Goal: Use online tool/utility: Utilize a website feature to perform a specific function

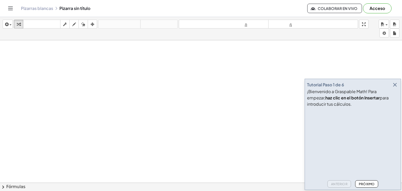
drag, startPoint x: 0, startPoint y: 0, endPoint x: 101, endPoint y: 100, distance: 142.0
click at [19, 24] on icon "button" at bounding box center [19, 24] width 4 height 6
click at [11, 25] on span "button" at bounding box center [10, 24] width 2 height 1
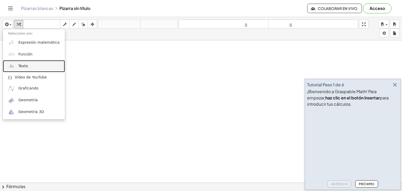
click at [30, 65] on link "Texto" at bounding box center [34, 66] width 62 height 12
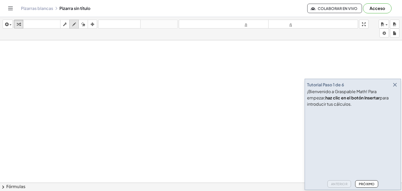
click at [76, 25] on icon "button" at bounding box center [74, 24] width 4 height 6
drag, startPoint x: 67, startPoint y: 67, endPoint x: 69, endPoint y: 89, distance: 22.1
click at [83, 25] on icon "button" at bounding box center [83, 24] width 4 height 6
drag, startPoint x: 65, startPoint y: 68, endPoint x: 68, endPoint y: 97, distance: 29.5
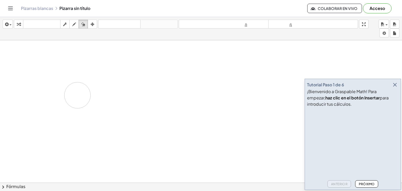
click at [73, 26] on icon "button" at bounding box center [74, 24] width 4 height 6
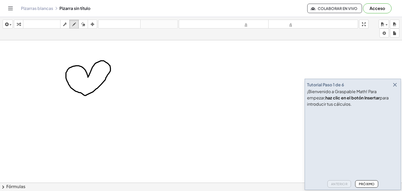
click at [82, 25] on icon "button" at bounding box center [83, 24] width 4 height 6
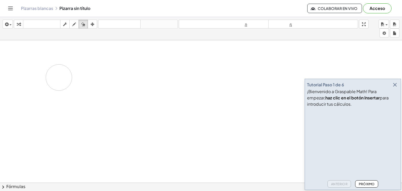
drag, startPoint x: 68, startPoint y: 64, endPoint x: 59, endPoint y: 77, distance: 15.9
drag, startPoint x: 59, startPoint y: 77, endPoint x: 68, endPoint y: 97, distance: 21.3
click at [74, 24] on icon "button" at bounding box center [74, 24] width 4 height 6
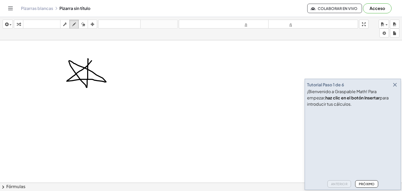
drag, startPoint x: 92, startPoint y: 60, endPoint x: 88, endPoint y: 59, distance: 3.6
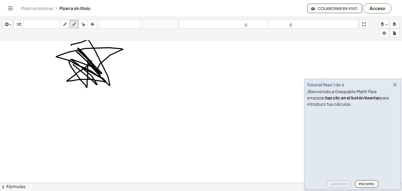
drag, startPoint x: 73, startPoint y: 64, endPoint x: 72, endPoint y: 46, distance: 18.9
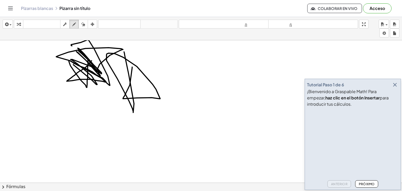
drag, startPoint x: 130, startPoint y: 85, endPoint x: 124, endPoint y: 52, distance: 33.7
drag, startPoint x: 95, startPoint y: 85, endPoint x: 93, endPoint y: 81, distance: 4.9
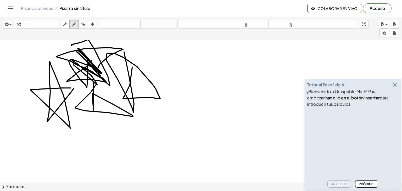
drag, startPoint x: 57, startPoint y: 88, endPoint x: 74, endPoint y: 88, distance: 17.0
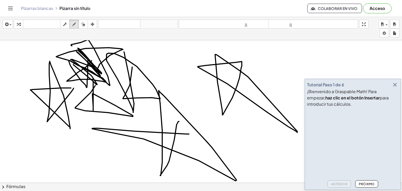
drag, startPoint x: 189, startPoint y: 134, endPoint x: 179, endPoint y: 121, distance: 16.1
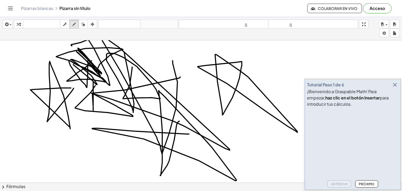
drag, startPoint x: 180, startPoint y: 77, endPoint x: 173, endPoint y: 61, distance: 17.4
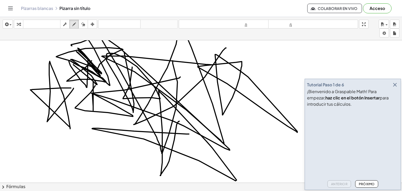
drag, startPoint x: 211, startPoint y: 64, endPoint x: 226, endPoint y: 47, distance: 22.6
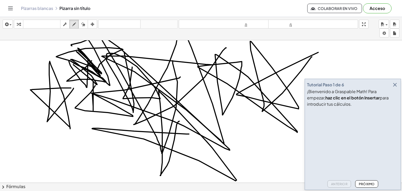
drag, startPoint x: 318, startPoint y: 52, endPoint x: 312, endPoint y: 57, distance: 7.9
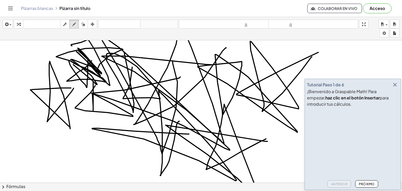
drag, startPoint x: 268, startPoint y: 141, endPoint x: 266, endPoint y: 138, distance: 3.1
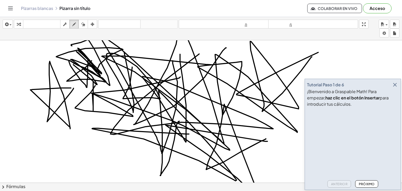
drag, startPoint x: 198, startPoint y: 55, endPoint x: 180, endPoint y: 54, distance: 17.8
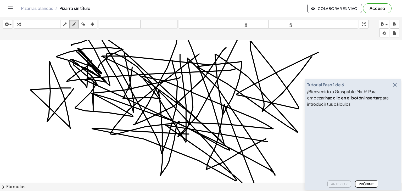
drag, startPoint x: 237, startPoint y: 68, endPoint x: 241, endPoint y: 34, distance: 34.5
click at [241, 34] on div "insertar Seleccione uno: Expresión matemática Función Texto Vídeo de YouTube Gr…" at bounding box center [201, 104] width 402 height 174
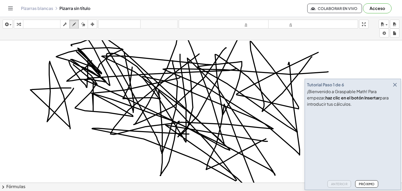
drag, startPoint x: 328, startPoint y: 71, endPoint x: 283, endPoint y: 70, distance: 45.6
click at [86, 23] on div "button" at bounding box center [83, 24] width 7 height 6
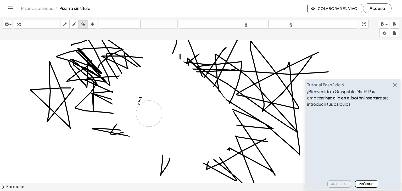
drag, startPoint x: 179, startPoint y: 75, endPoint x: 190, endPoint y: 70, distance: 12.0
click at [396, 83] on icon "button" at bounding box center [395, 85] width 6 height 6
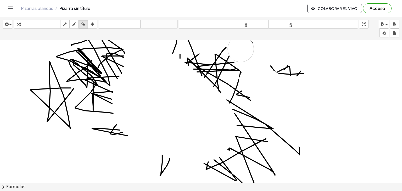
drag, startPoint x: 252, startPoint y: 81, endPoint x: 305, endPoint y: 82, distance: 53.1
drag, startPoint x: 305, startPoint y: 82, endPoint x: 316, endPoint y: 75, distance: 13.4
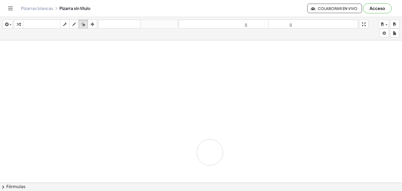
drag, startPoint x: 79, startPoint y: 56, endPoint x: 207, endPoint y: 159, distance: 164.9
click at [75, 25] on icon "button" at bounding box center [74, 24] width 4 height 6
drag, startPoint x: 174, startPoint y: 99, endPoint x: 176, endPoint y: 105, distance: 6.5
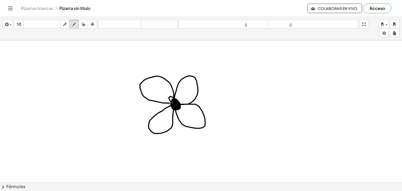
drag, startPoint x: 170, startPoint y: 103, endPoint x: 173, endPoint y: 104, distance: 3.5
drag, startPoint x: 170, startPoint y: 99, endPoint x: 177, endPoint y: 104, distance: 8.5
drag, startPoint x: 257, startPoint y: 112, endPoint x: 279, endPoint y: 163, distance: 54.8
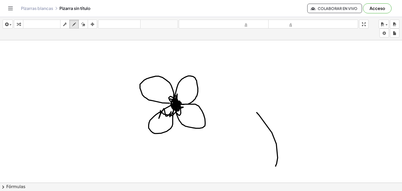
drag, startPoint x: 291, startPoint y: 128, endPoint x: 309, endPoint y: 160, distance: 37.0
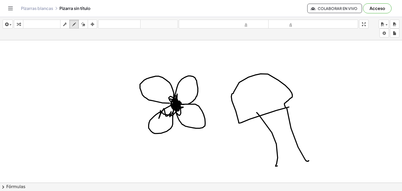
drag, startPoint x: 289, startPoint y: 107, endPoint x: 286, endPoint y: 108, distance: 3.6
drag, startPoint x: 289, startPoint y: 98, endPoint x: 288, endPoint y: 113, distance: 15.0
drag, startPoint x: 244, startPoint y: 122, endPoint x: 271, endPoint y: 125, distance: 27.4
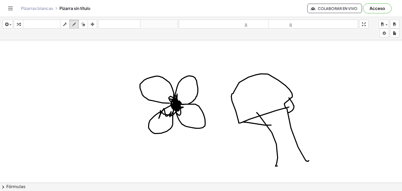
click at [84, 27] on icon "button" at bounding box center [83, 24] width 4 height 6
drag, startPoint x: 84, startPoint y: 27, endPoint x: 174, endPoint y: 84, distance: 107.3
click at [174, 84] on div "insertar Seleccione uno: Expresión matemática Función Texto Vídeo de YouTube Gr…" at bounding box center [201, 104] width 402 height 174
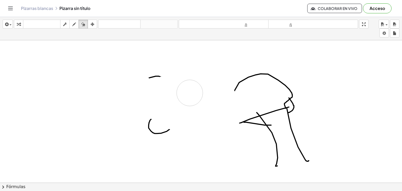
drag, startPoint x: 171, startPoint y: 92, endPoint x: 145, endPoint y: 73, distance: 32.4
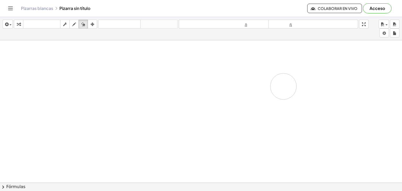
drag, startPoint x: 206, startPoint y: 121, endPoint x: 282, endPoint y: 84, distance: 84.2
click at [75, 25] on icon "button" at bounding box center [74, 24] width 4 height 6
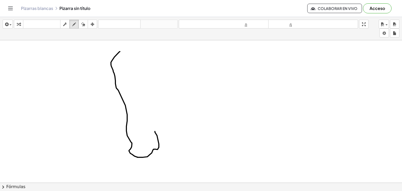
drag, startPoint x: 120, startPoint y: 51, endPoint x: 150, endPoint y: 115, distance: 70.7
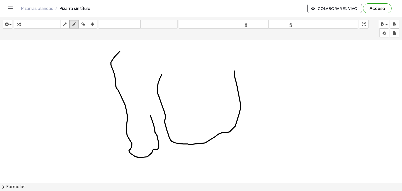
drag, startPoint x: 162, startPoint y: 74, endPoint x: 236, endPoint y: 70, distance: 73.9
drag, startPoint x: 223, startPoint y: 34, endPoint x: 254, endPoint y: 74, distance: 50.9
click at [273, 97] on div "insertar Seleccione uno: Expresión matemática Función Texto Vídeo de YouTube Gr…" at bounding box center [201, 104] width 402 height 174
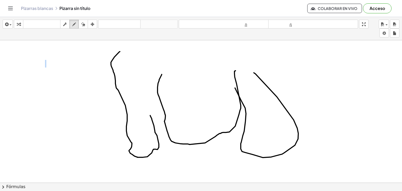
drag, startPoint x: 255, startPoint y: 74, endPoint x: 227, endPoint y: 71, distance: 28.3
click at [83, 25] on icon "button" at bounding box center [83, 24] width 4 height 6
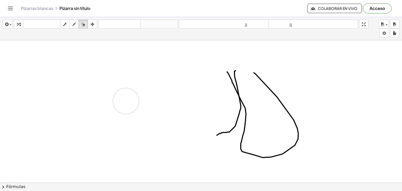
drag, startPoint x: 159, startPoint y: 99, endPoint x: 126, endPoint y: 101, distance: 33.6
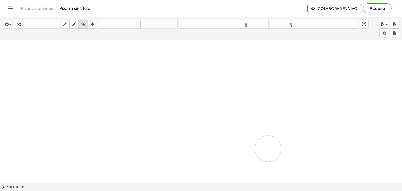
drag, startPoint x: 220, startPoint y: 69, endPoint x: 232, endPoint y: 81, distance: 17.0
click at [72, 25] on icon "button" at bounding box center [74, 24] width 4 height 6
drag, startPoint x: 184, startPoint y: 63, endPoint x: 180, endPoint y: 114, distance: 50.7
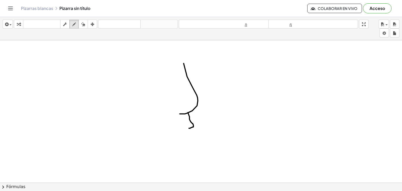
drag, startPoint x: 188, startPoint y: 112, endPoint x: 188, endPoint y: 128, distance: 15.7
drag, startPoint x: 188, startPoint y: 128, endPoint x: 163, endPoint y: 115, distance: 28.8
click at [82, 24] on icon "button" at bounding box center [83, 24] width 4 height 6
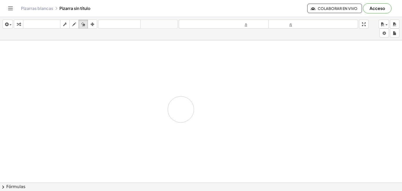
drag, startPoint x: 218, startPoint y: 108, endPoint x: 177, endPoint y: 119, distance: 42.2
click at [76, 25] on div "button" at bounding box center [74, 24] width 7 height 6
drag, startPoint x: 182, startPoint y: 63, endPoint x: 186, endPoint y: 104, distance: 41.0
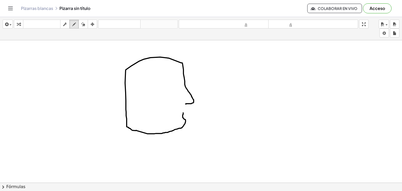
drag, startPoint x: 182, startPoint y: 63, endPoint x: 183, endPoint y: 108, distance: 45.6
drag, startPoint x: 183, startPoint y: 108, endPoint x: 186, endPoint y: 105, distance: 4.4
drag, startPoint x: 186, startPoint y: 105, endPoint x: 193, endPoint y: 101, distance: 7.5
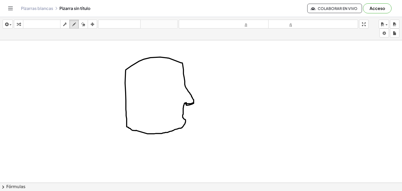
drag, startPoint x: 183, startPoint y: 78, endPoint x: 155, endPoint y: 81, distance: 27.6
drag, startPoint x: 180, startPoint y: 79, endPoint x: 164, endPoint y: 82, distance: 16.0
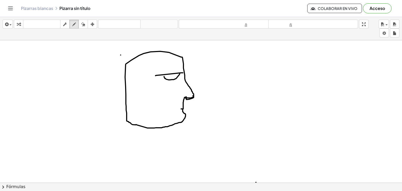
scroll to position [6, 0]
drag, startPoint x: 259, startPoint y: 62, endPoint x: 260, endPoint y: 85, distance: 23.0
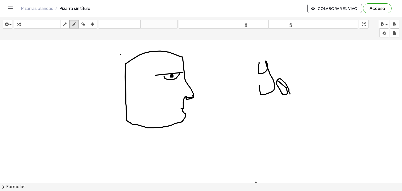
drag, startPoint x: 277, startPoint y: 81, endPoint x: 290, endPoint y: 94, distance: 18.1
drag, startPoint x: 289, startPoint y: 75, endPoint x: 299, endPoint y: 59, distance: 18.6
drag, startPoint x: 311, startPoint y: 58, endPoint x: 314, endPoint y: 66, distance: 9.4
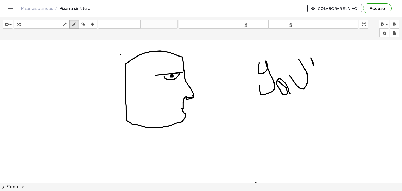
drag, startPoint x: 315, startPoint y: 68, endPoint x: 319, endPoint y: 80, distance: 12.3
drag, startPoint x: 319, startPoint y: 80, endPoint x: 321, endPoint y: 55, distance: 25.2
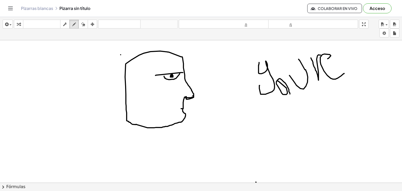
drag, startPoint x: 328, startPoint y: 58, endPoint x: 344, endPoint y: 73, distance: 21.9
drag, startPoint x: 279, startPoint y: 81, endPoint x: 281, endPoint y: 93, distance: 12.3
drag, startPoint x: 306, startPoint y: 59, endPoint x: 308, endPoint y: 63, distance: 4.9
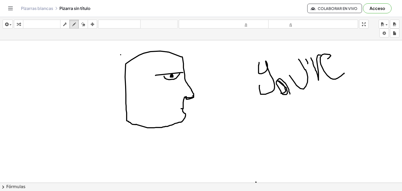
drag, startPoint x: 319, startPoint y: 101, endPoint x: 327, endPoint y: 116, distance: 17.2
drag, startPoint x: 326, startPoint y: 97, endPoint x: 314, endPoint y: 110, distance: 17.8
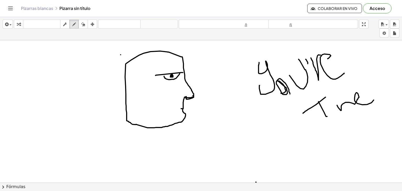
drag, startPoint x: 337, startPoint y: 105, endPoint x: 376, endPoint y: 96, distance: 39.7
click at [86, 24] on div "button" at bounding box center [83, 24] width 7 height 6
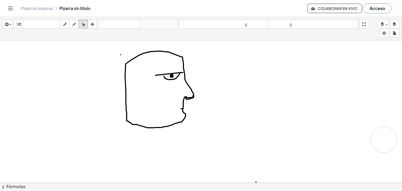
drag, startPoint x: 250, startPoint y: 79, endPoint x: 306, endPoint y: 86, distance: 56.3
click at [72, 27] on icon "button" at bounding box center [74, 24] width 4 height 6
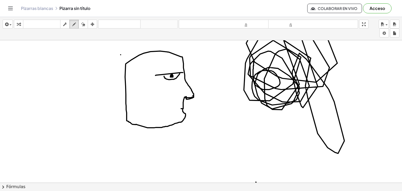
drag, startPoint x: 254, startPoint y: 62, endPoint x: 296, endPoint y: 106, distance: 61.3
click at [83, 26] on icon "button" at bounding box center [83, 24] width 4 height 6
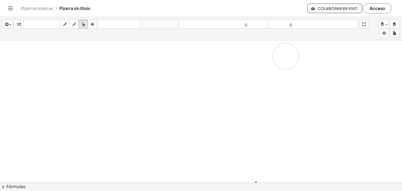
drag, startPoint x: 272, startPoint y: 92, endPoint x: 286, endPoint y: 56, distance: 38.9
drag, startPoint x: 286, startPoint y: 56, endPoint x: 177, endPoint y: 77, distance: 110.9
click at [75, 23] on icon "button" at bounding box center [74, 24] width 4 height 6
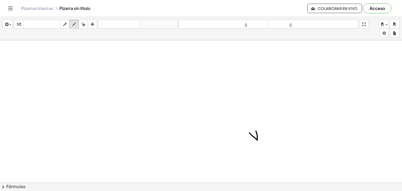
scroll to position [0, 0]
drag, startPoint x: 85, startPoint y: 22, endPoint x: 69, endPoint y: 14, distance: 18.3
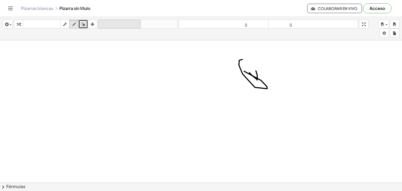
drag, startPoint x: 69, startPoint y: 14, endPoint x: 140, endPoint y: 24, distance: 72.1
click at [248, 85] on div at bounding box center [201, 137] width 402 height 428
click at [79, 22] on button "borrar" at bounding box center [83, 24] width 9 height 9
drag, startPoint x: 236, startPoint y: 70, endPoint x: 218, endPoint y: 115, distance: 48.4
click at [250, 127] on div at bounding box center [201, 137] width 402 height 428
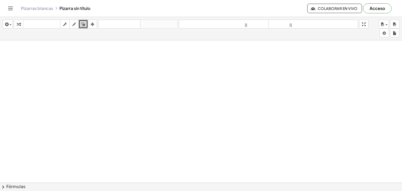
scroll to position [0, 0]
click at [76, 26] on icon "button" at bounding box center [74, 24] width 4 height 6
click at [76, 27] on button "dibujar" at bounding box center [73, 24] width 9 height 9
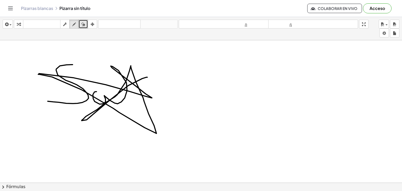
drag, startPoint x: 39, startPoint y: 74, endPoint x: 148, endPoint y: 77, distance: 108.4
click at [148, 77] on div at bounding box center [201, 182] width 402 height 285
click at [85, 23] on icon "button" at bounding box center [83, 24] width 4 height 6
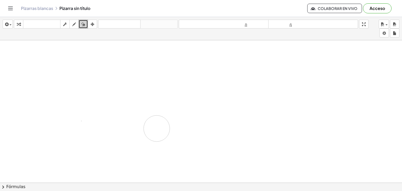
drag, startPoint x: 144, startPoint y: 89, endPoint x: 157, endPoint y: 129, distance: 41.4
click at [157, 129] on div at bounding box center [201, 182] width 402 height 285
click at [74, 25] on icon "button" at bounding box center [74, 24] width 4 height 6
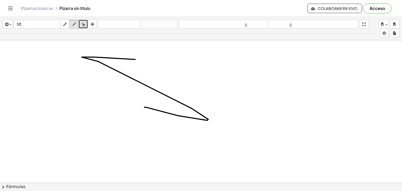
drag, startPoint x: 135, startPoint y: 59, endPoint x: 144, endPoint y: 107, distance: 48.8
click at [144, 107] on div at bounding box center [201, 182] width 402 height 285
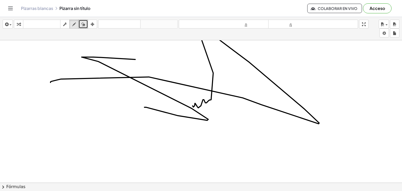
drag, startPoint x: 193, startPoint y: 106, endPoint x: 51, endPoint y: 82, distance: 143.9
click at [51, 82] on div at bounding box center [201, 182] width 402 height 285
click at [86, 27] on div "button" at bounding box center [83, 24] width 7 height 6
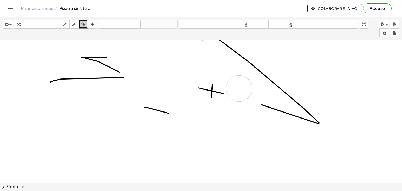
drag, startPoint x: 159, startPoint y: 71, endPoint x: 242, endPoint y: 91, distance: 85.0
click at [242, 91] on div at bounding box center [201, 182] width 402 height 285
